Goal: Task Accomplishment & Management: Manage account settings

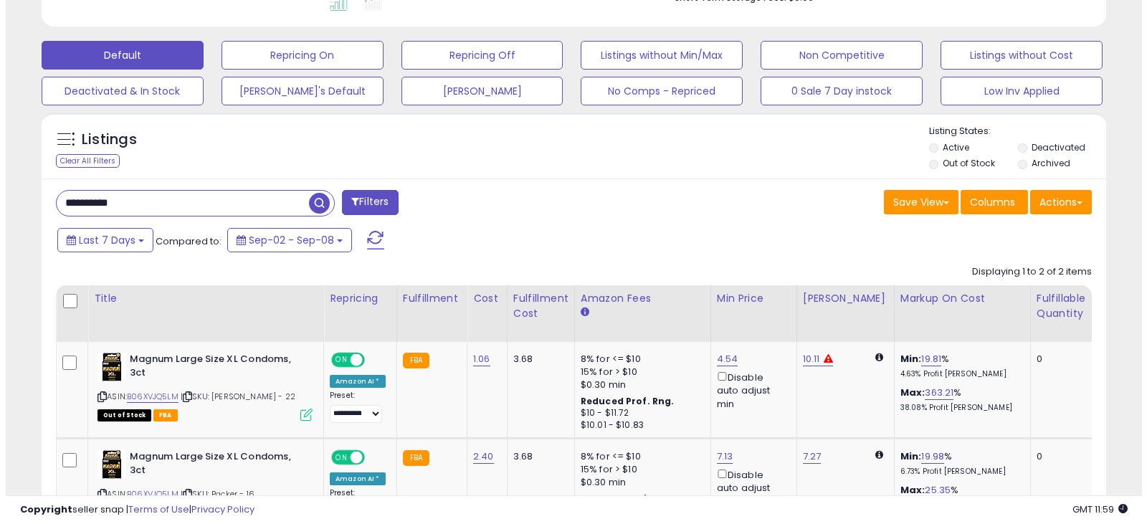
scroll to position [279, 0]
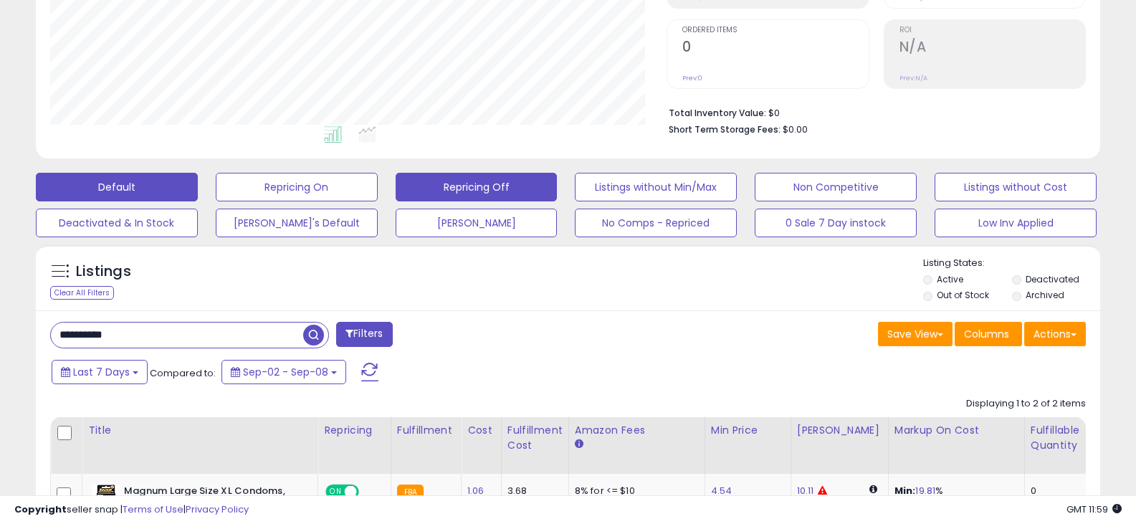
click at [436, 181] on button "Repricing Off" at bounding box center [477, 187] width 162 height 29
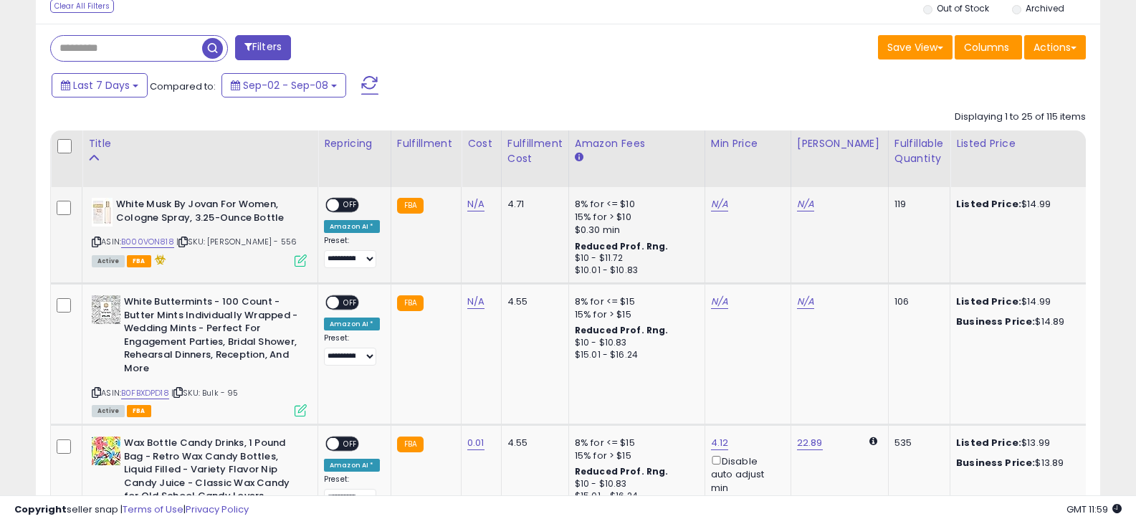
scroll to position [294, 617]
click at [96, 240] on icon at bounding box center [96, 242] width 9 height 8
click at [183, 241] on icon at bounding box center [182, 242] width 9 height 8
click at [181, 389] on icon at bounding box center [177, 392] width 9 height 8
click at [95, 390] on icon at bounding box center [96, 392] width 9 height 8
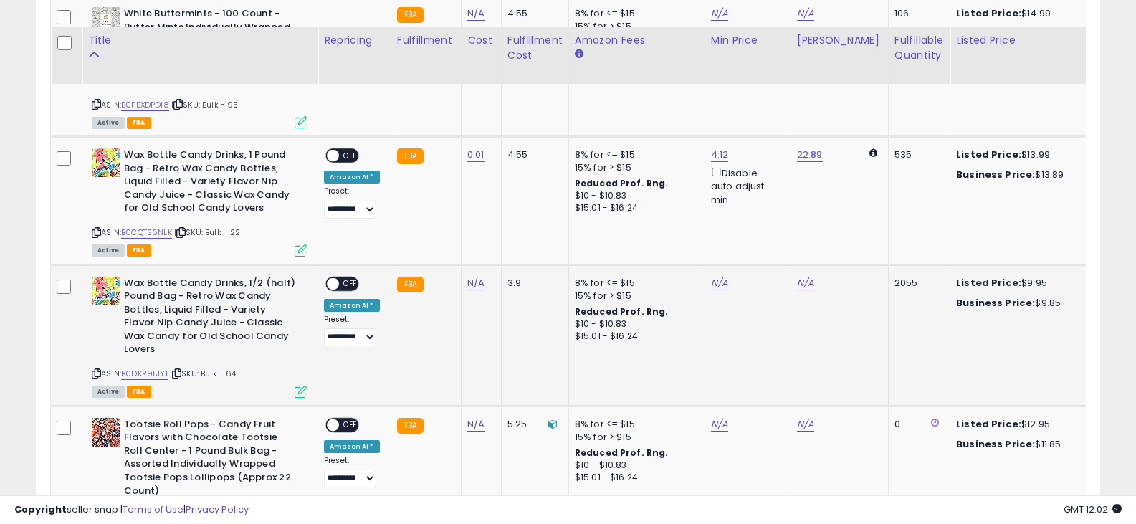
scroll to position [852, 0]
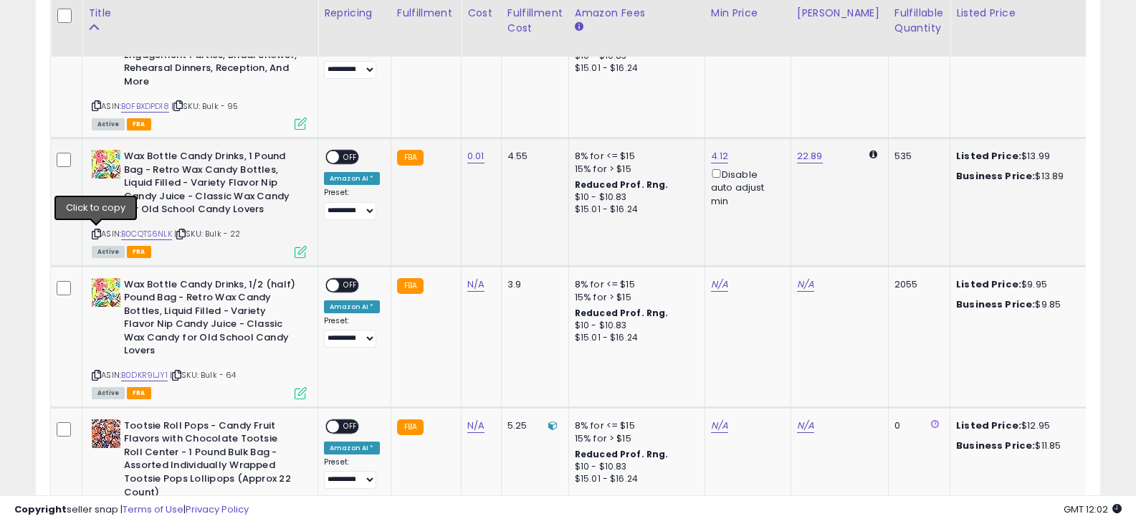
click at [100, 233] on icon at bounding box center [96, 234] width 9 height 8
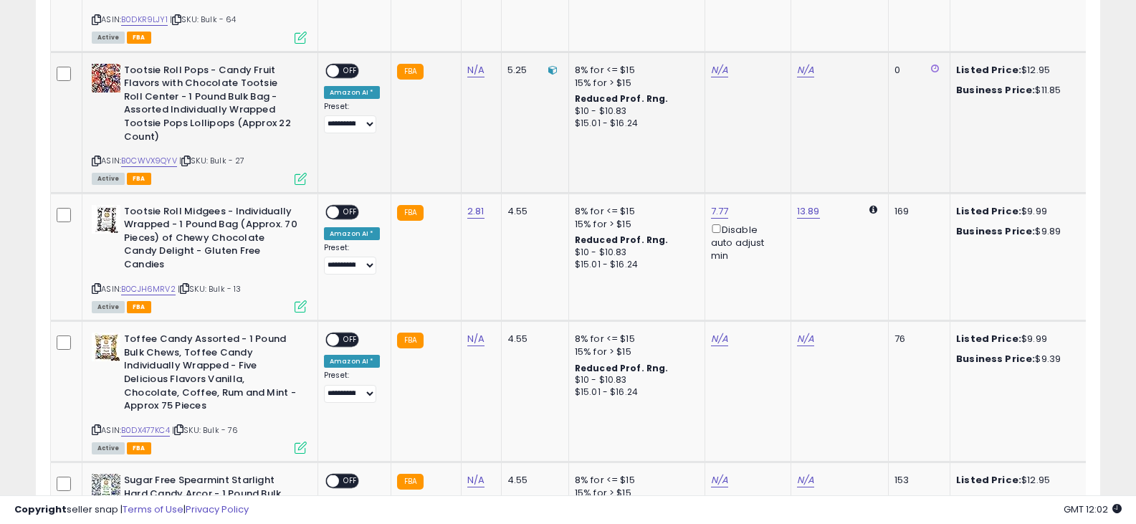
scroll to position [1210, 0]
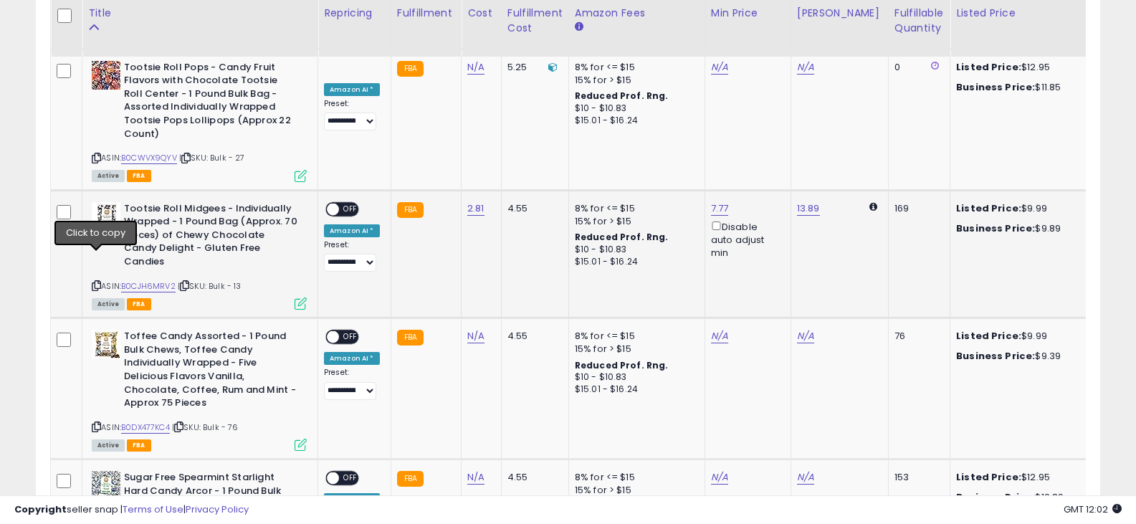
click at [97, 282] on icon at bounding box center [96, 286] width 9 height 8
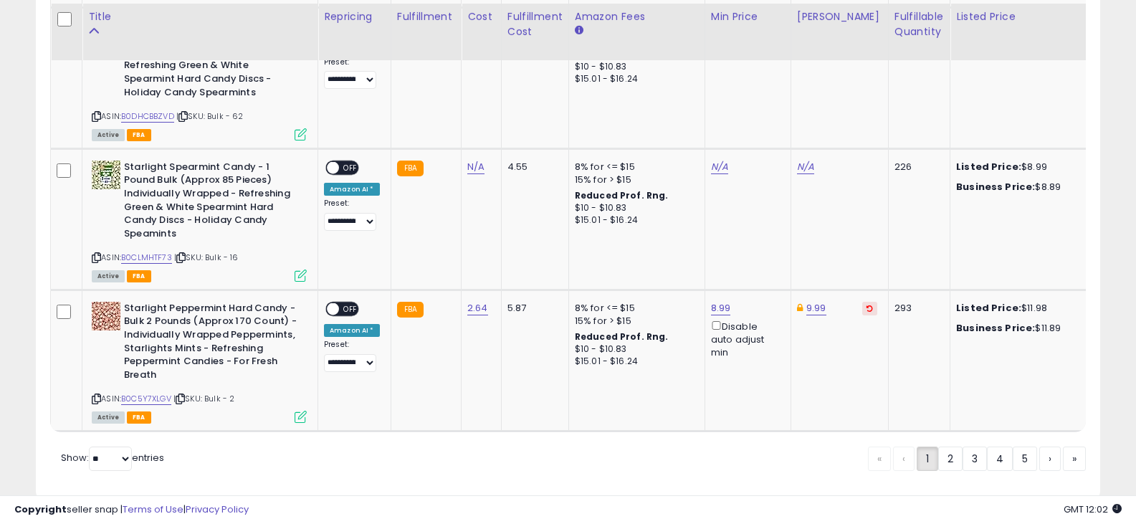
scroll to position [3704, 0]
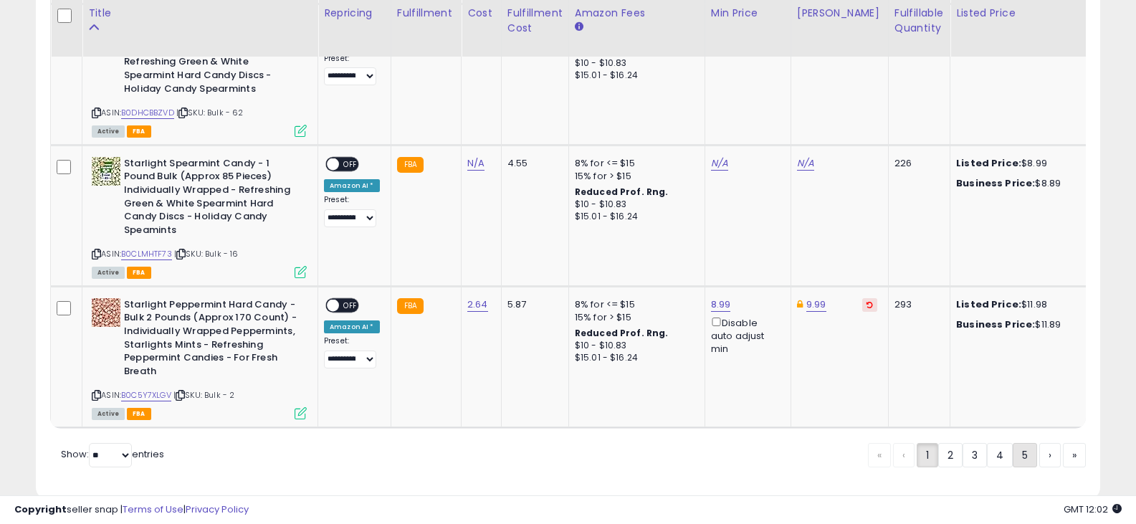
click at [1028, 443] on link "5" at bounding box center [1025, 455] width 24 height 24
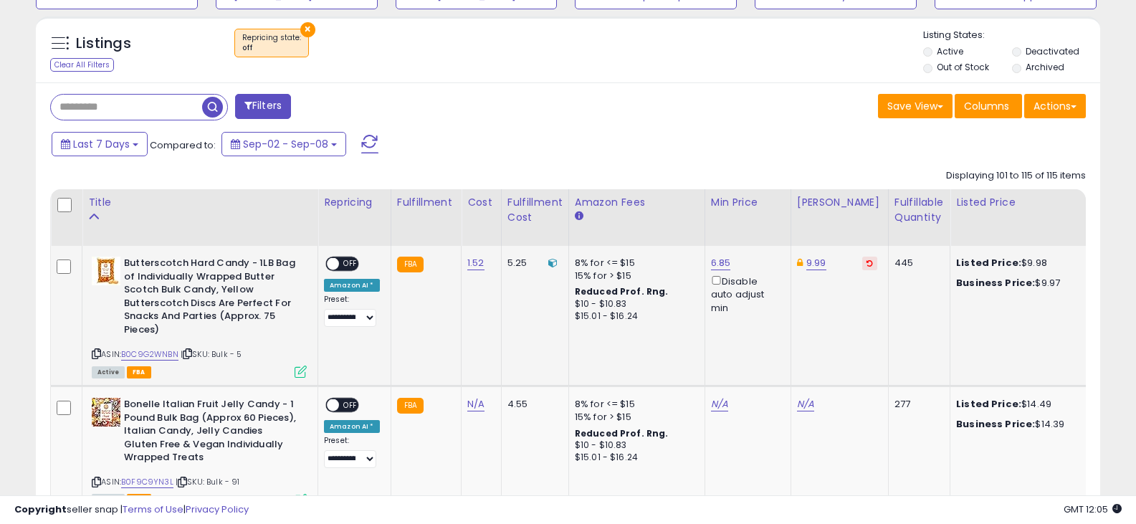
scroll to position [508, 0]
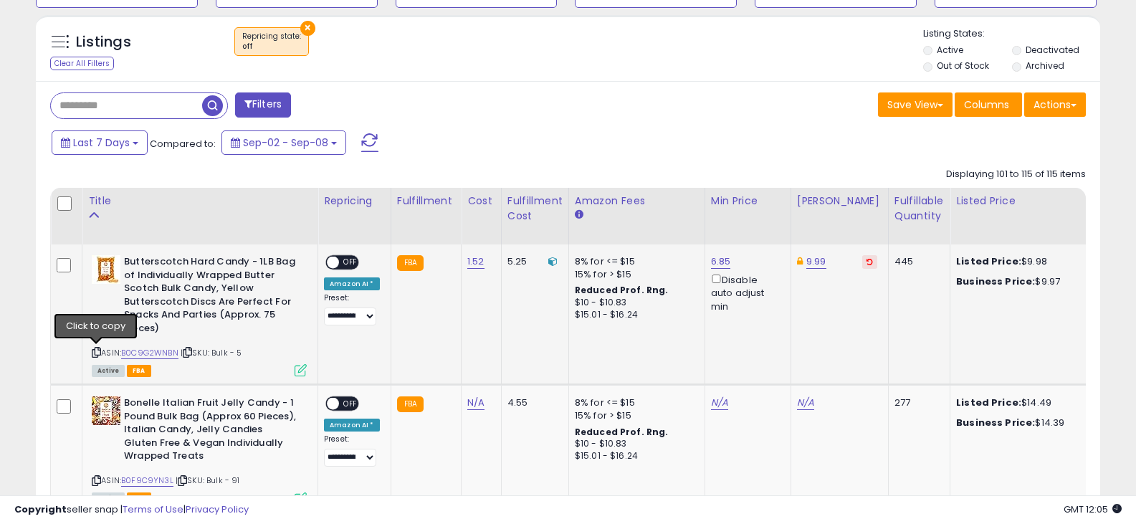
click at [95, 349] on icon at bounding box center [96, 352] width 9 height 8
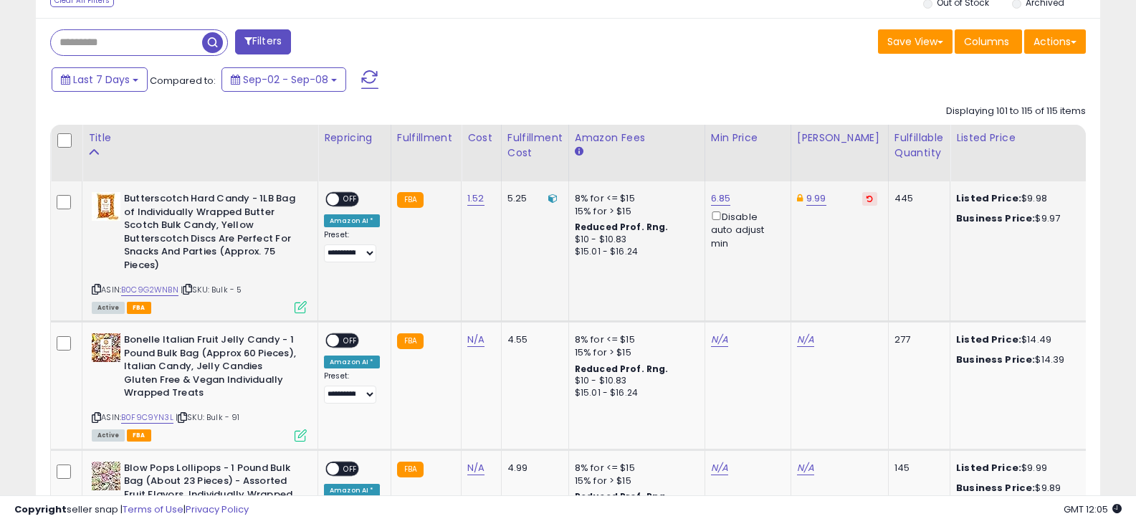
scroll to position [723, 0]
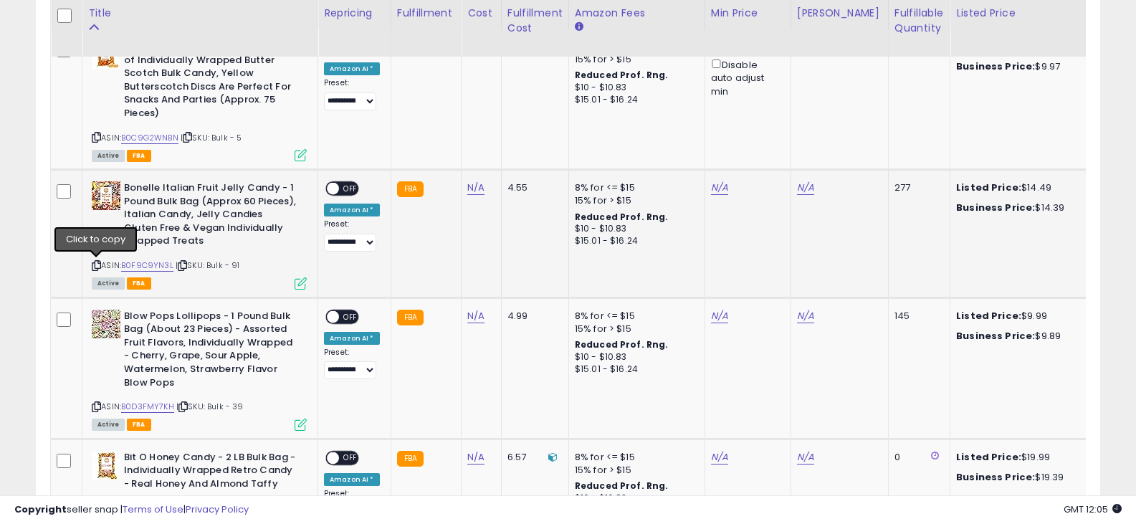
click at [92, 266] on icon at bounding box center [96, 266] width 9 height 8
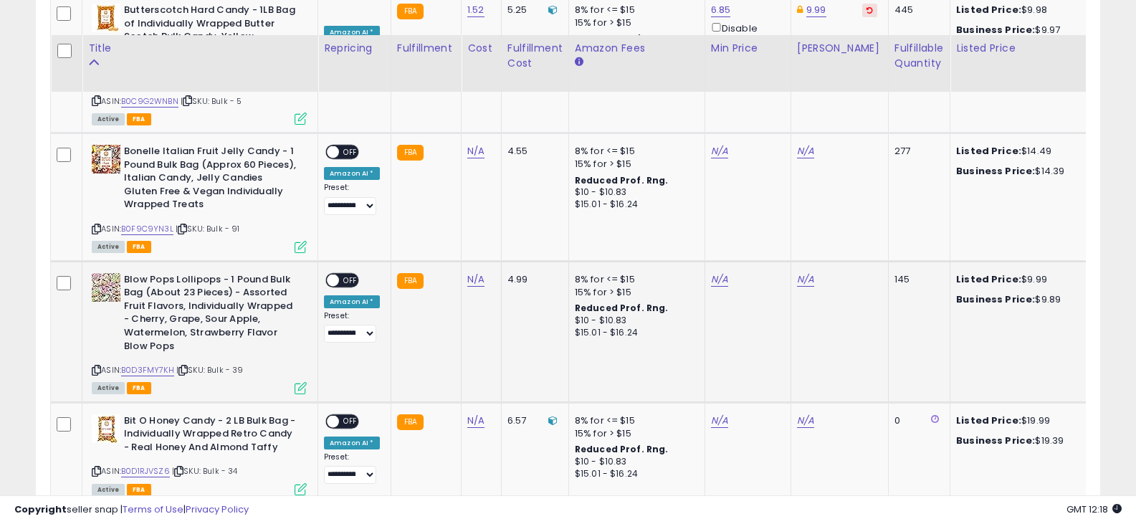
scroll to position [795, 0]
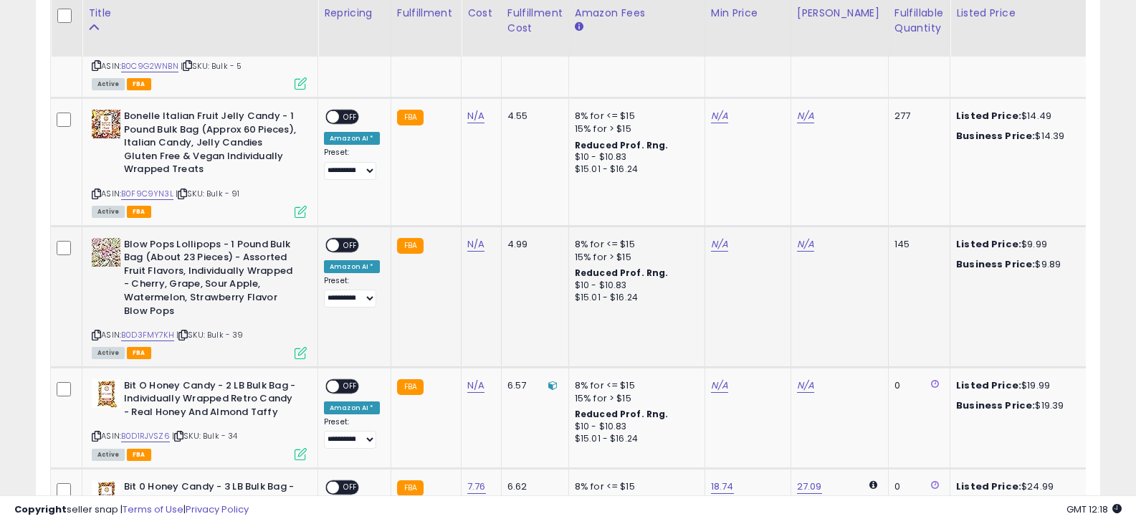
click at [90, 335] on div "Blow Pops Lollipops - 1 Pound Bulk Bag (About 23 Pieces) - Assorted Fruit Flavo…" at bounding box center [197, 298] width 219 height 120
click at [96, 334] on icon at bounding box center [96, 335] width 9 height 8
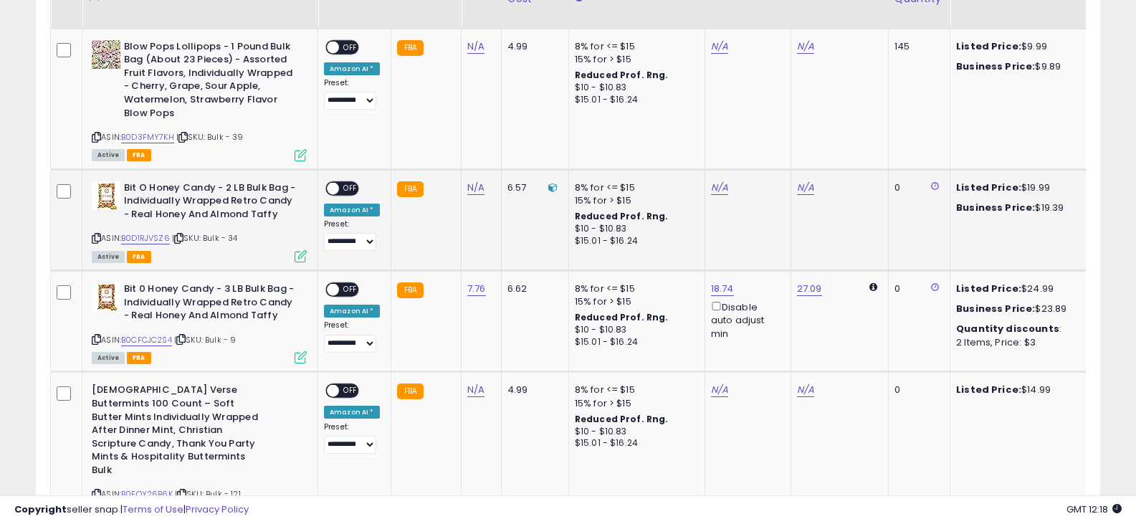
scroll to position [1010, 0]
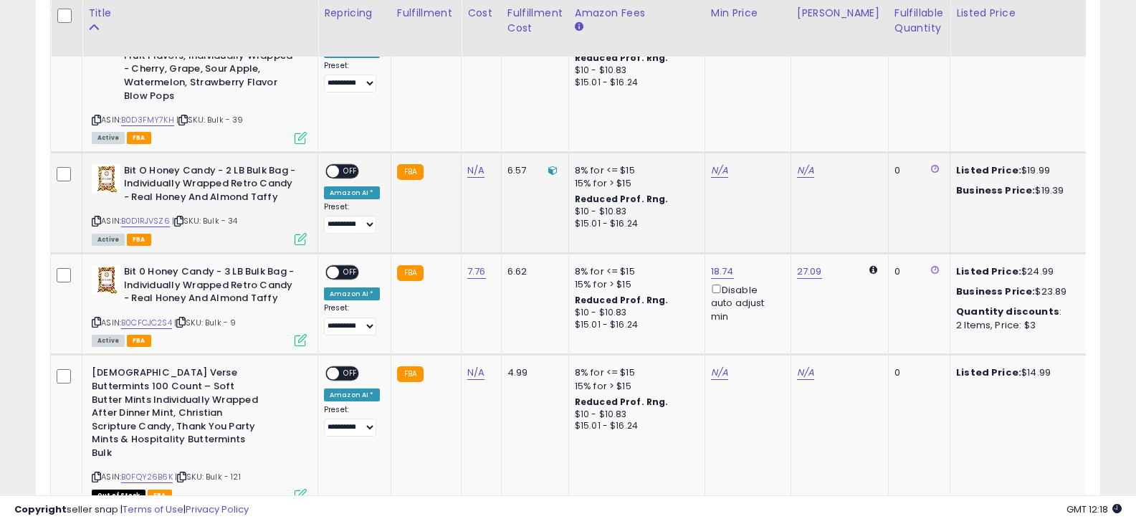
click at [97, 219] on icon at bounding box center [96, 221] width 9 height 8
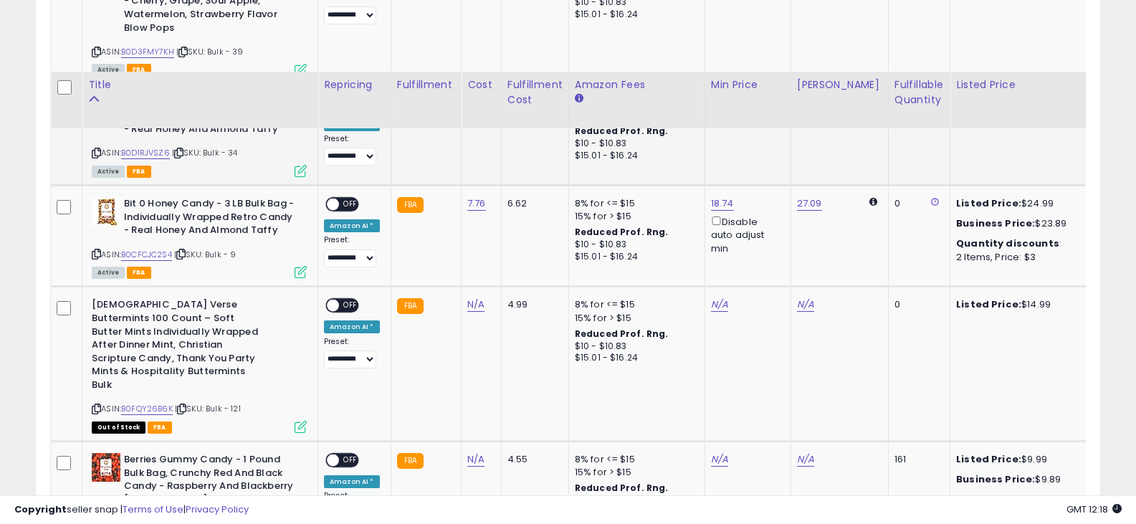
scroll to position [1153, 0]
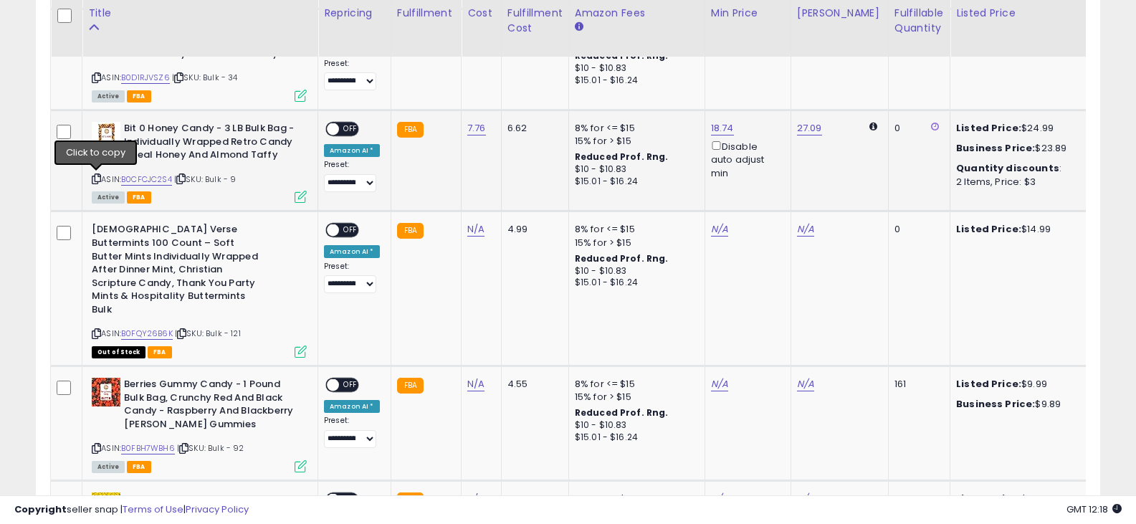
click at [97, 176] on icon at bounding box center [96, 179] width 9 height 8
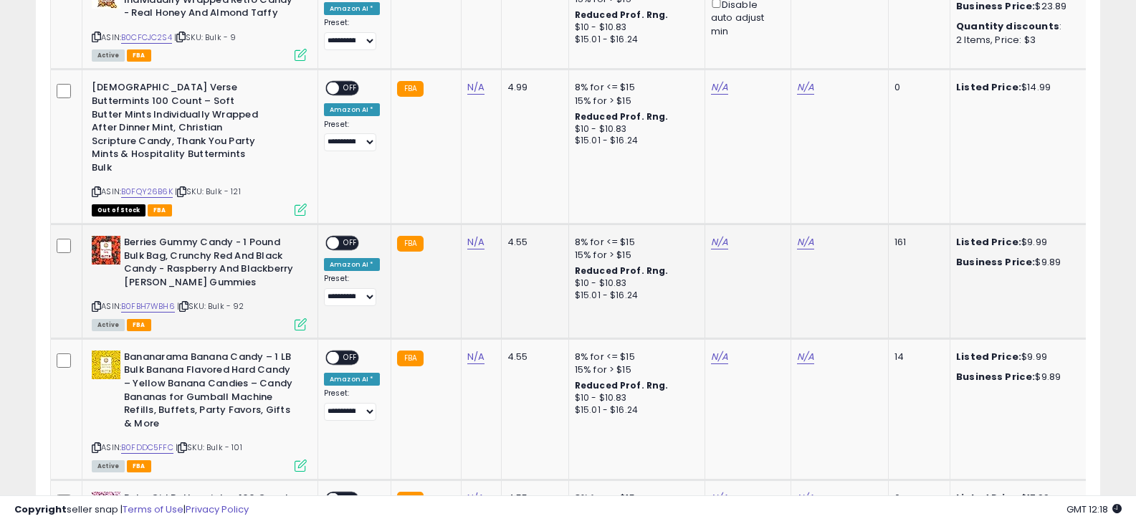
scroll to position [1296, 0]
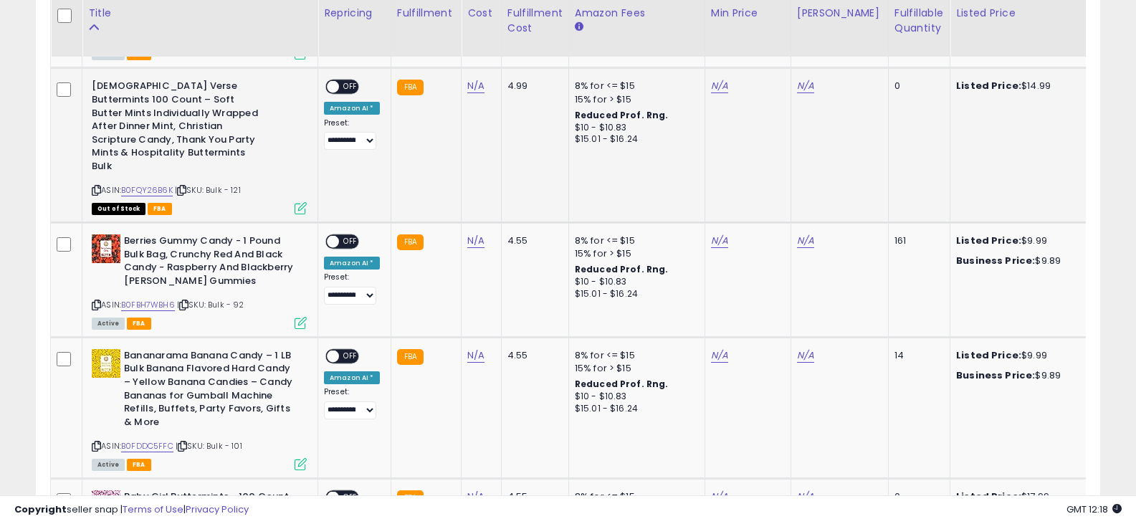
click at [96, 186] on icon at bounding box center [96, 190] width 9 height 8
click at [97, 301] on icon at bounding box center [96, 305] width 9 height 8
